Goal: Transaction & Acquisition: Purchase product/service

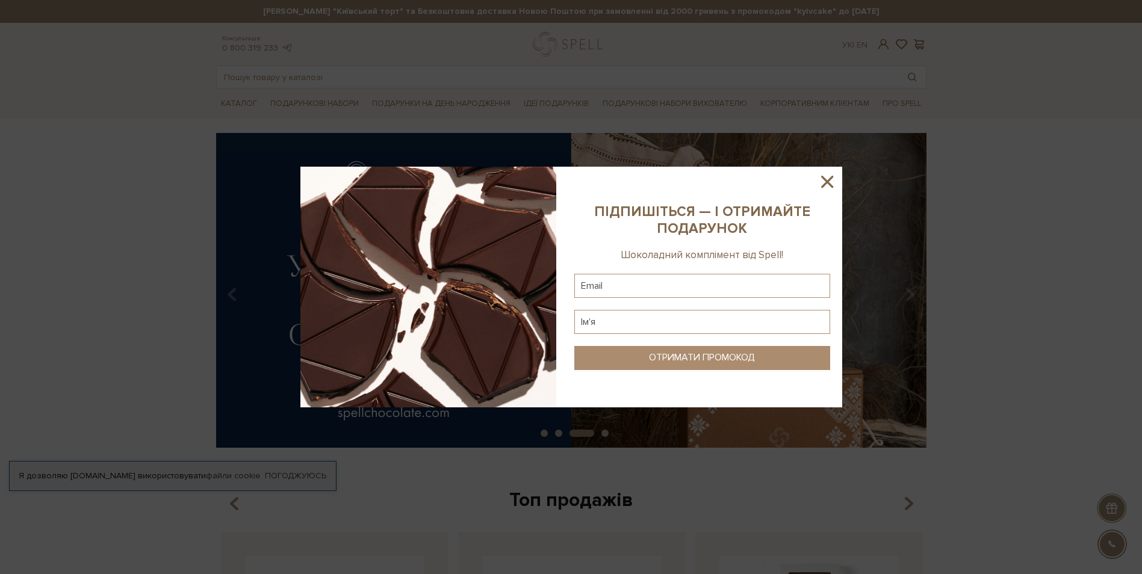
drag, startPoint x: 829, startPoint y: 183, endPoint x: 839, endPoint y: 204, distance: 23.2
click at [829, 183] on icon at bounding box center [827, 182] width 20 height 20
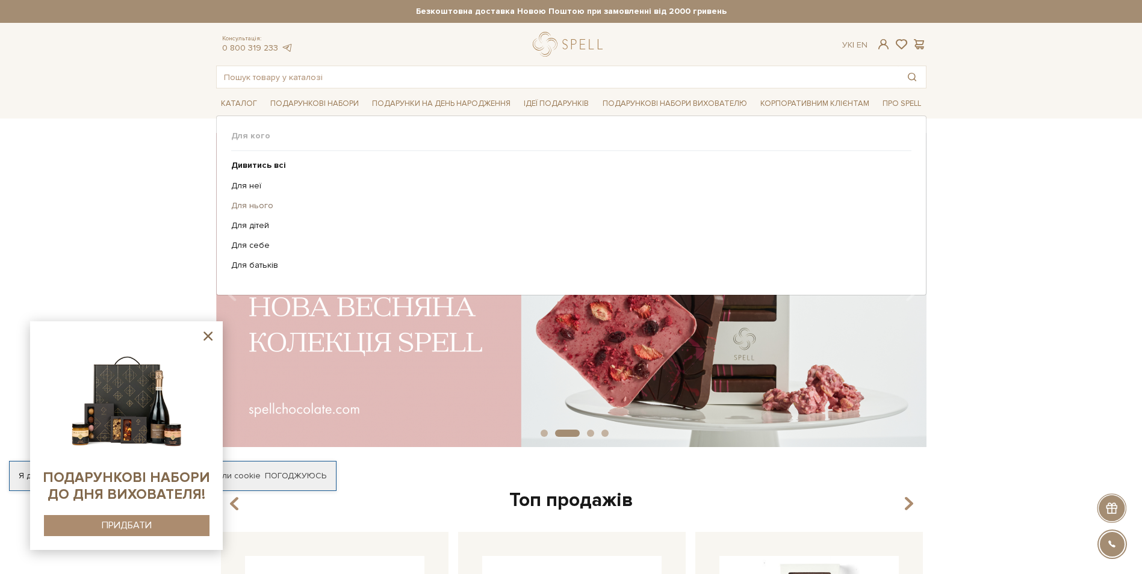
click at [247, 208] on link "Для нього" at bounding box center [566, 205] width 671 height 11
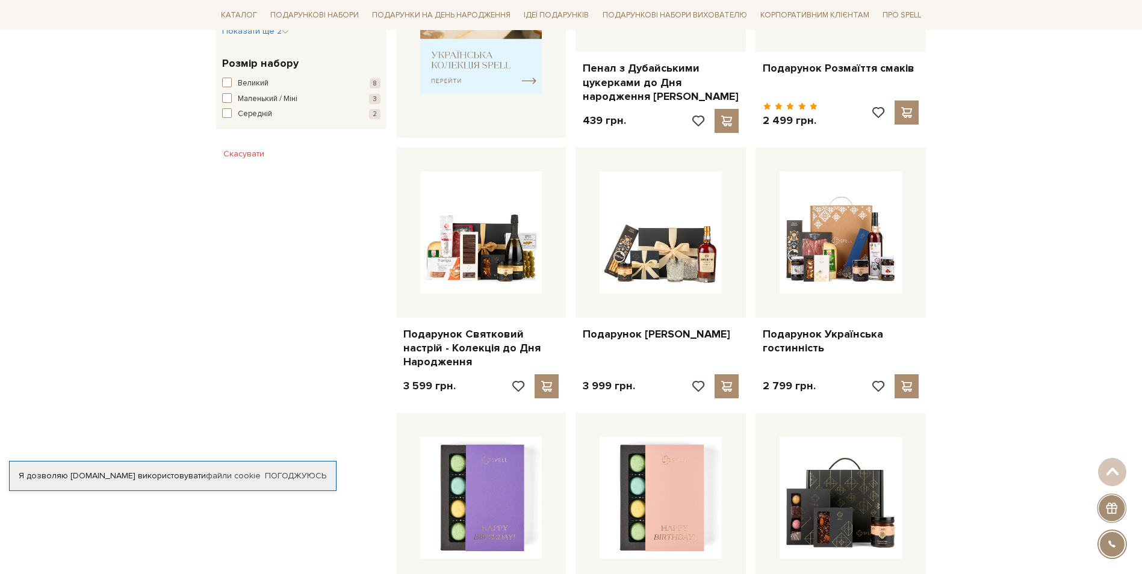
scroll to position [482, 0]
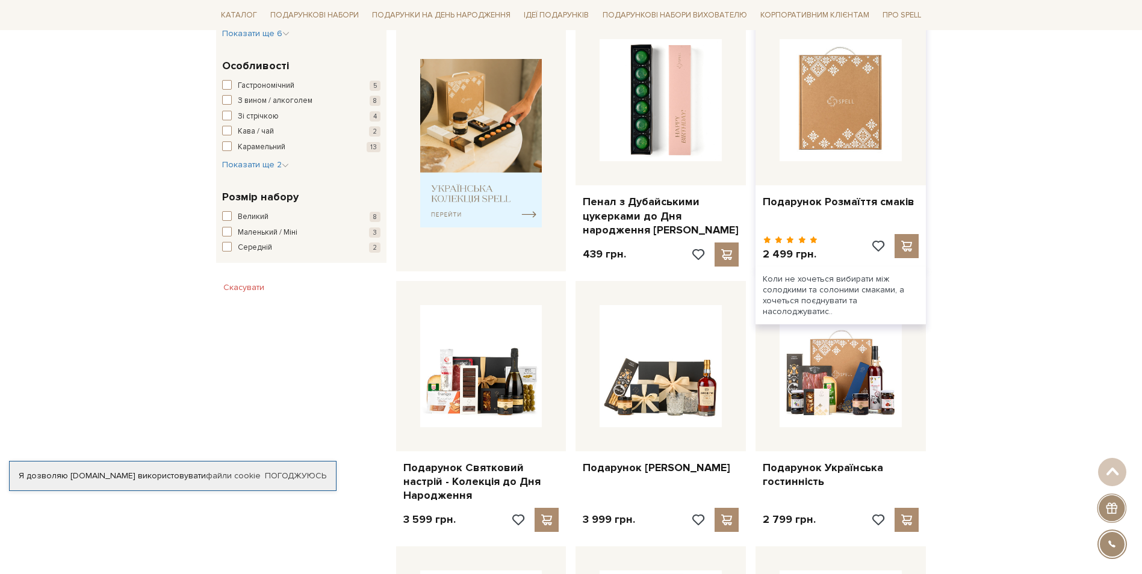
click at [828, 101] on img at bounding box center [841, 100] width 122 height 122
